Goal: Contribute content: Contribute content

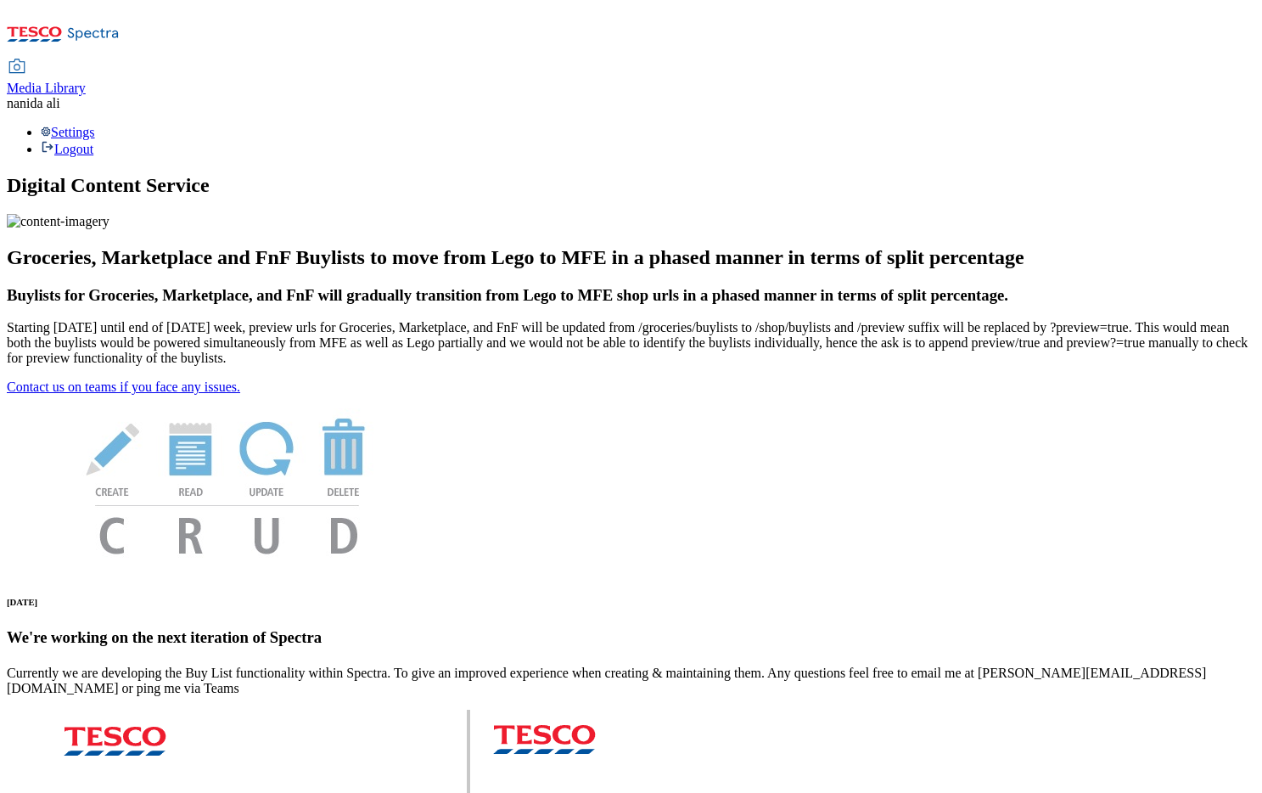
click at [86, 81] on div "Media Library" at bounding box center [46, 88] width 79 height 15
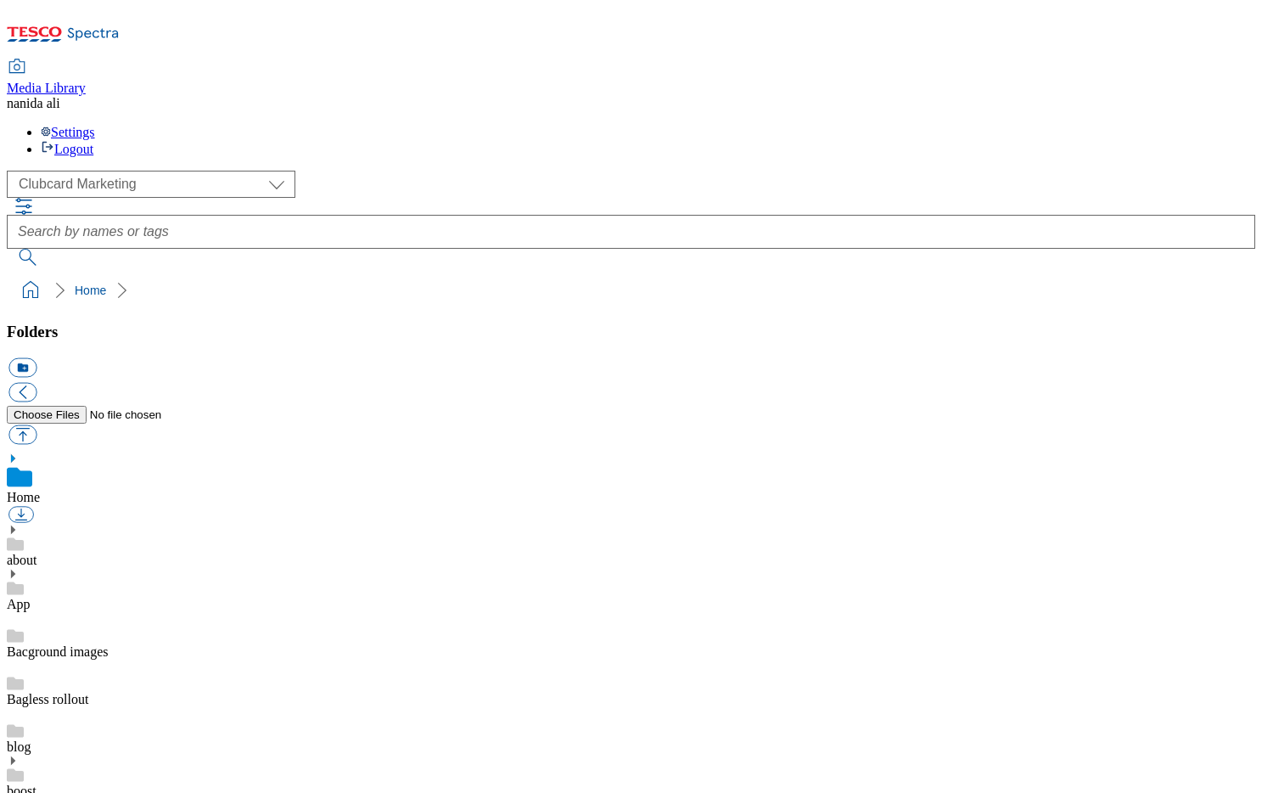
scroll to position [2, 0]
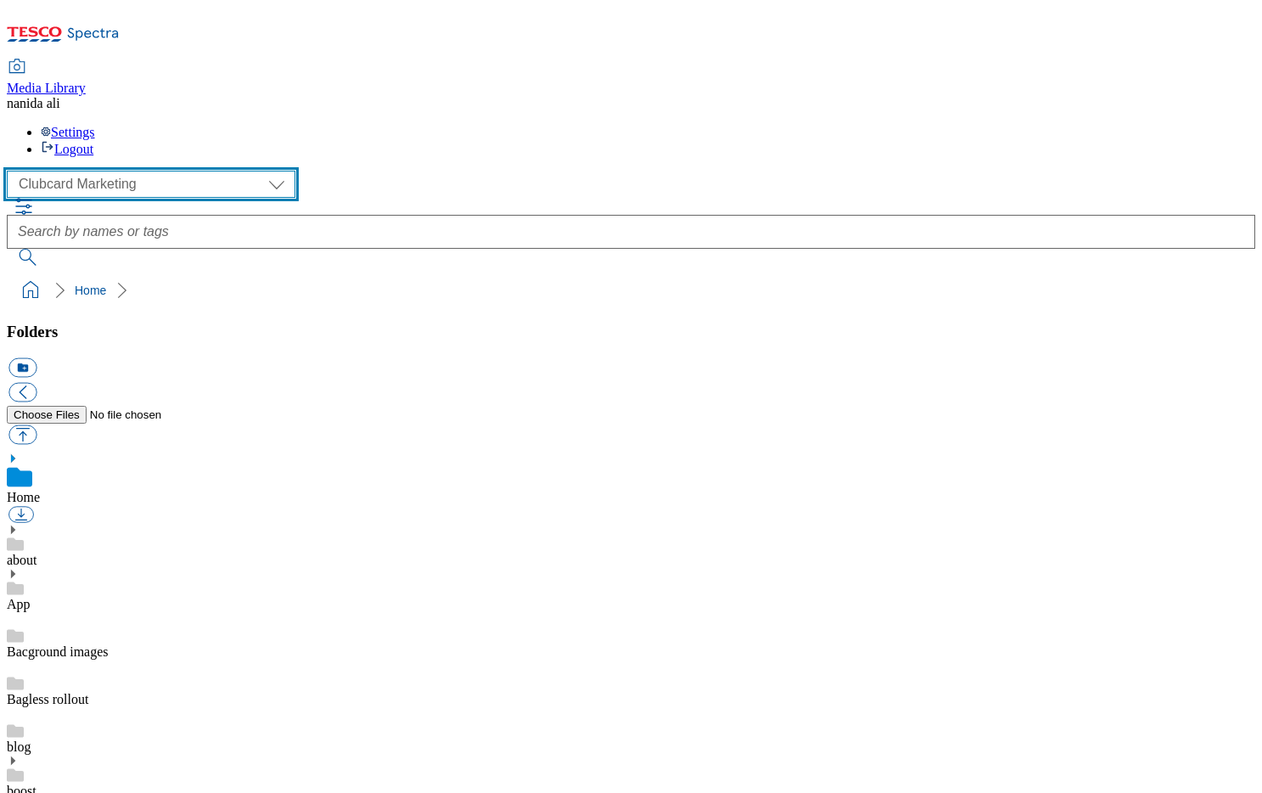
select select "flare-homepage"
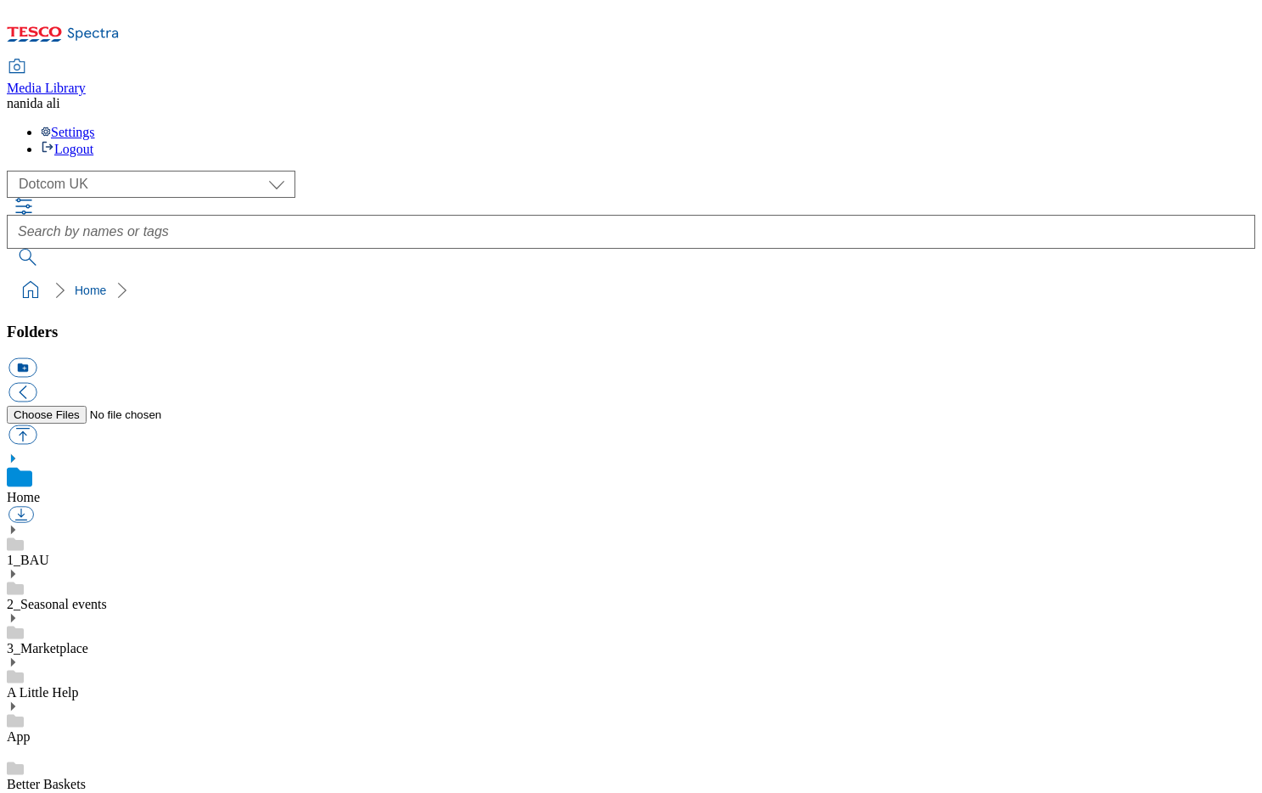
click at [19, 524] on icon at bounding box center [13, 530] width 12 height 12
click at [19, 615] on icon at bounding box center [13, 621] width 12 height 12
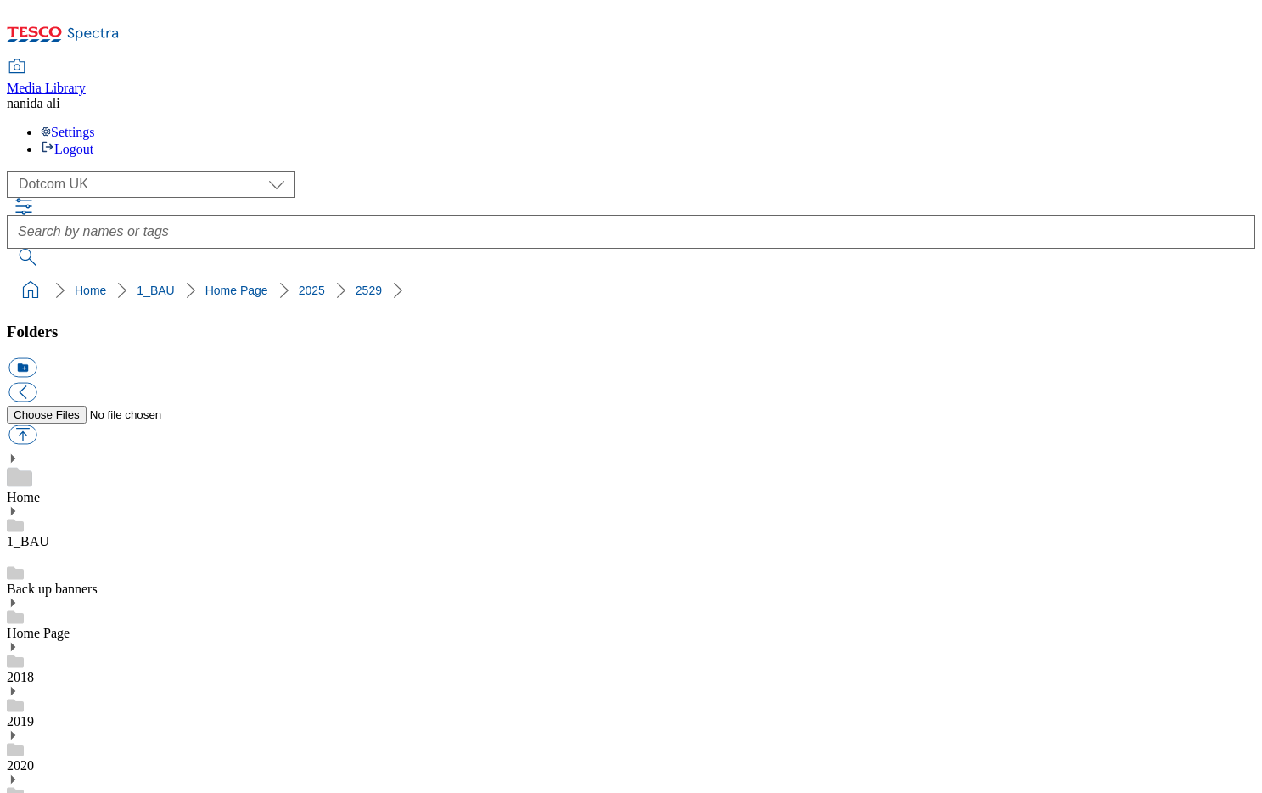
click at [690, 7] on div "Media Library na nida ali Settings Logout" at bounding box center [631, 82] width 1249 height 150
click at [36, 425] on button "button" at bounding box center [22, 435] width 28 height 20
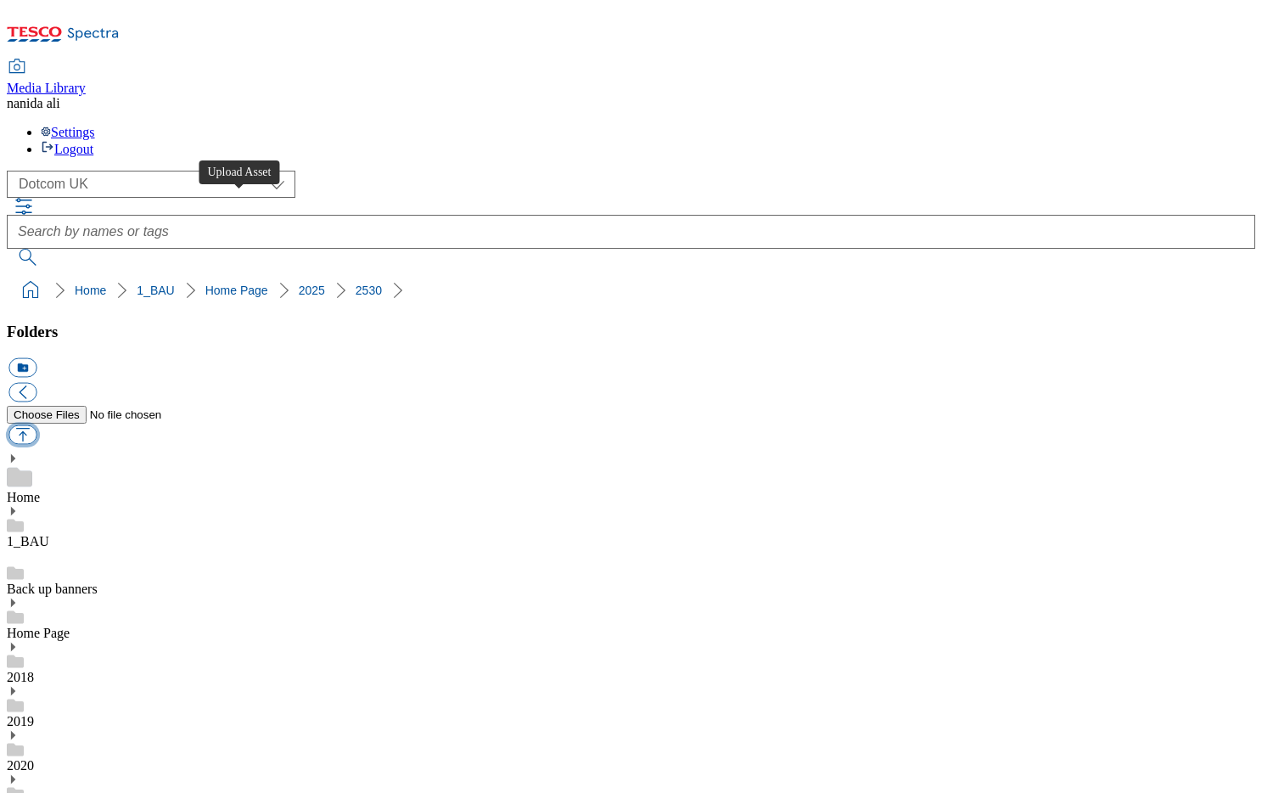
type input "C:\fakepath\2530-DC_Row3_Toys.jpg"
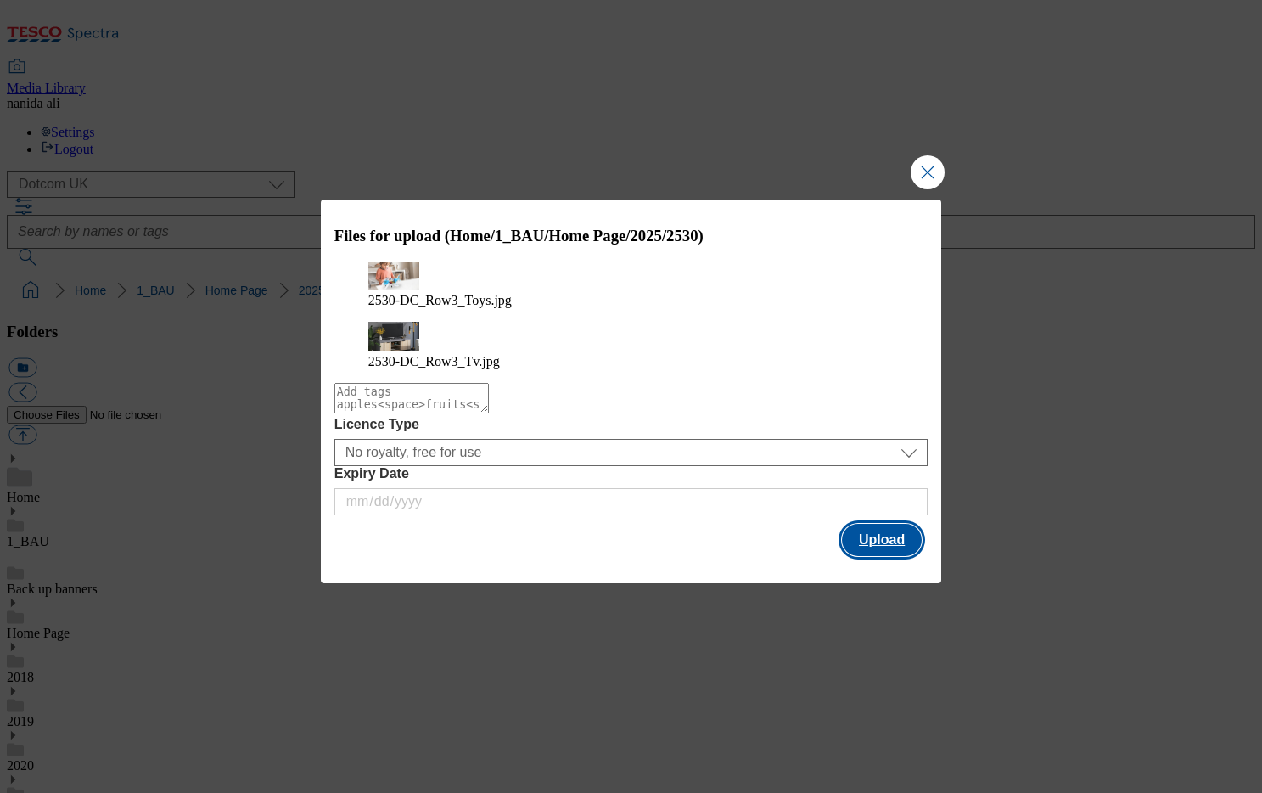
click at [890, 540] on button "Upload" at bounding box center [882, 540] width 80 height 32
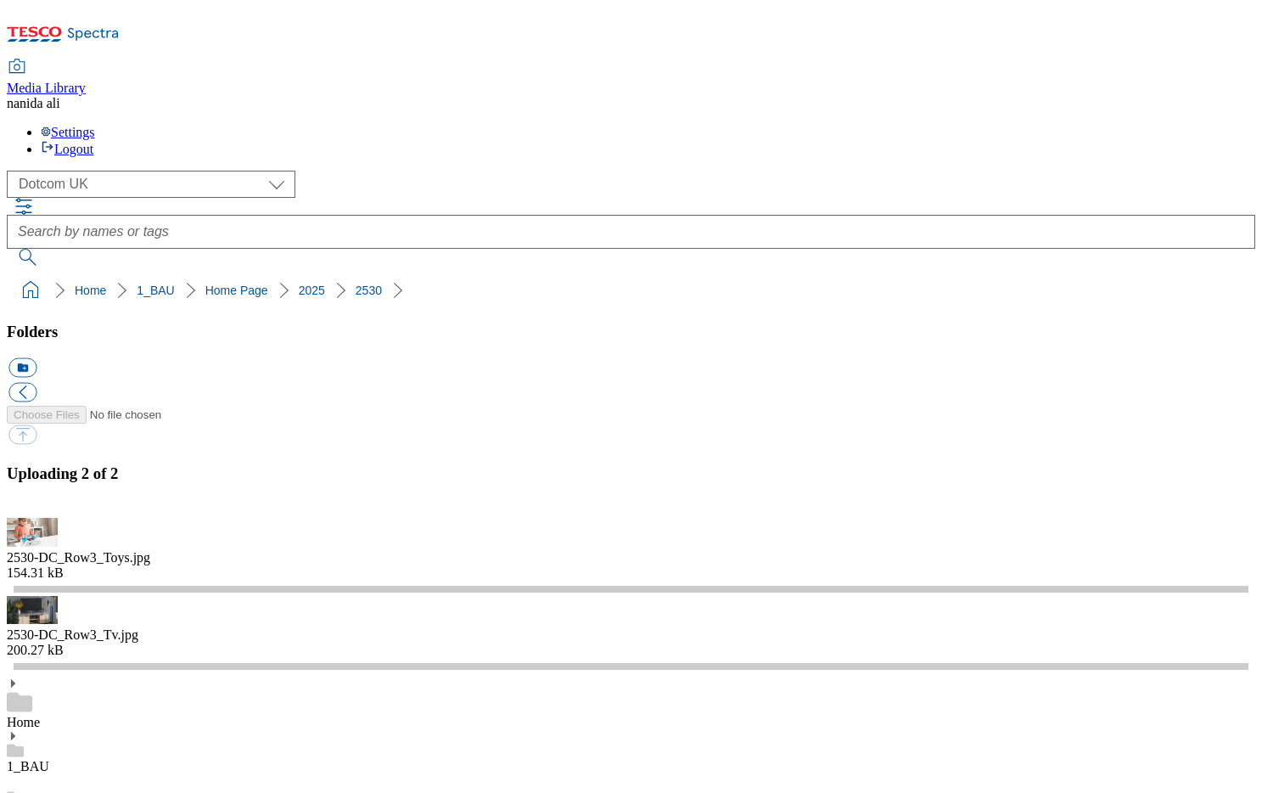
scroll to position [112, 0]
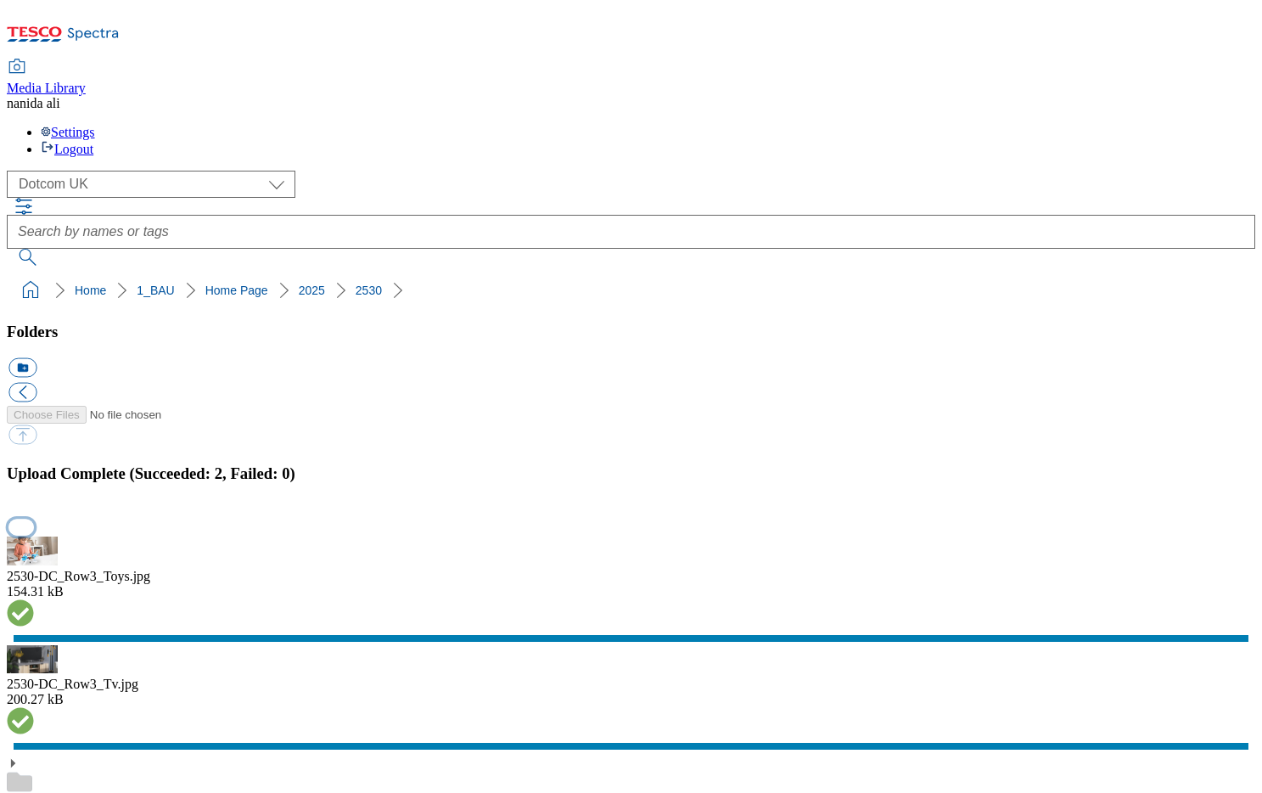
click at [34, 519] on button "button" at bounding box center [20, 527] width 25 height 16
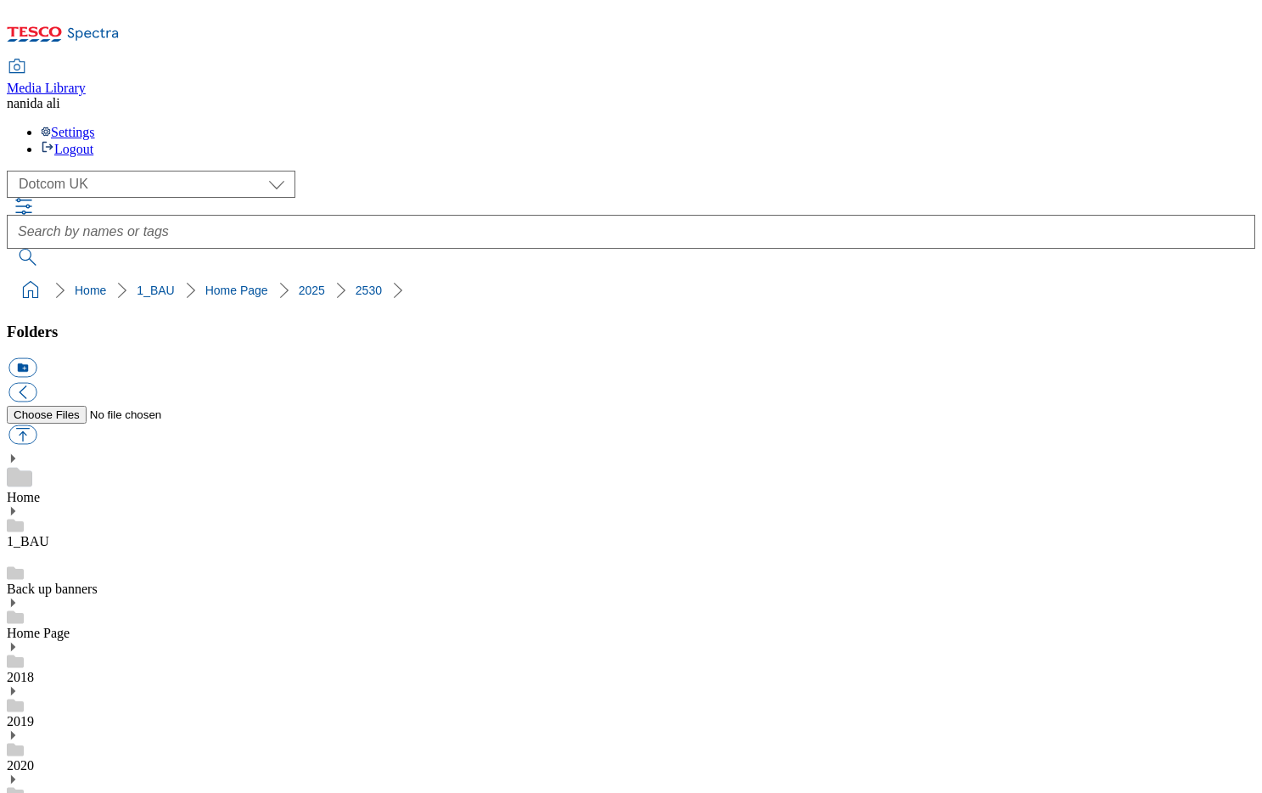
scroll to position [357, 0]
